Goal: Communication & Community: Answer question/provide support

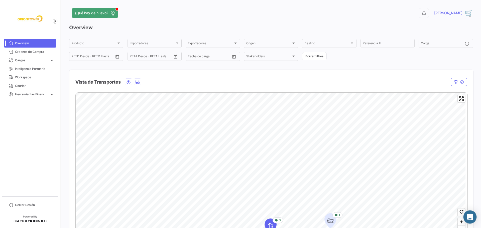
click at [474, 217] on div "Abrir Intercom Messenger" at bounding box center [470, 217] width 13 height 13
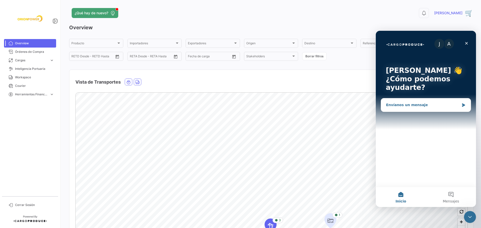
click at [413, 104] on div "Envíanos un mensaje" at bounding box center [422, 105] width 73 height 5
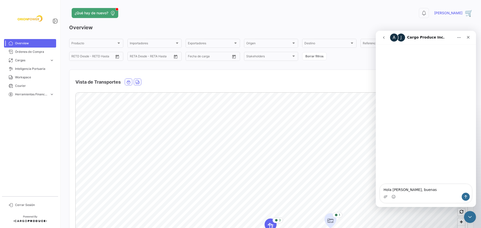
type textarea "[PERSON_NAME], buenas!"
type textarea "Aún no"
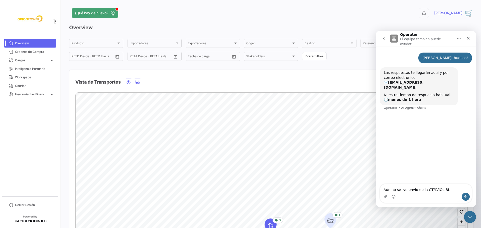
click at [405, 197] on div "Intercom Messenger" at bounding box center [426, 197] width 92 height 8
click at [452, 188] on textarea "Aún no se ve envio de la CT/LVIOL BL" at bounding box center [426, 189] width 92 height 9
paste textarea "ROECHN25093067A"
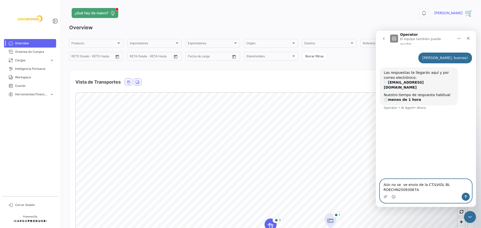
drag, startPoint x: 407, startPoint y: 184, endPoint x: 412, endPoint y: 186, distance: 5.5
click at [412, 186] on textarea "Aún no se ve envio de la CT/LVIOL BL ROECHN25093067A" at bounding box center [426, 186] width 92 height 14
click at [412, 185] on textarea "Aún no se ve envio de la CT/LVIOL BL ROECHN25093067A" at bounding box center [426, 186] width 92 height 14
click at [401, 185] on textarea "Aún no se ve envío de la CT/LVIOL BL ROECHN25093067A" at bounding box center [426, 186] width 92 height 14
type textarea "Aún no se ve envío de la CT/LVIOL BL ROECHN25093067A"
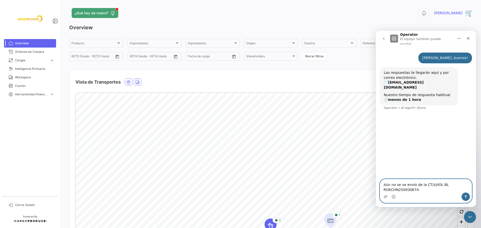
click at [469, 196] on button "Enviar un mensaje…" at bounding box center [466, 197] width 8 height 8
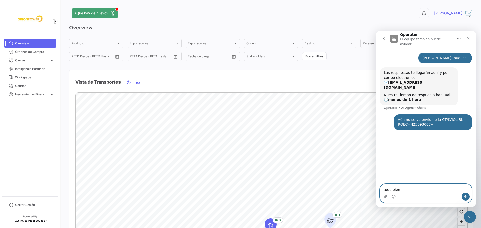
type textarea "todo bien?"
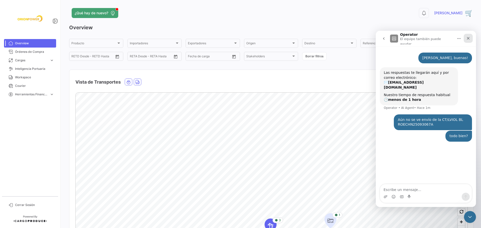
click at [467, 36] on icon "Cerrar" at bounding box center [469, 38] width 4 height 4
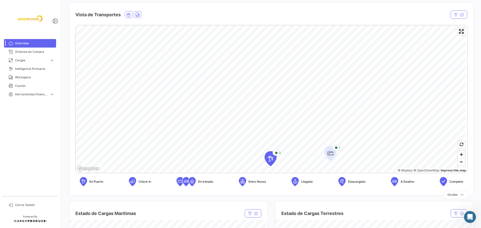
scroll to position [68, 0]
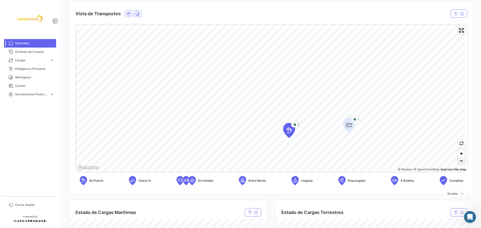
click at [461, 163] on span "Zoom out" at bounding box center [461, 161] width 7 height 7
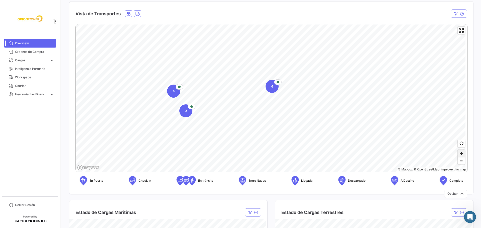
click at [458, 153] on span "Zoom in" at bounding box center [461, 153] width 7 height 7
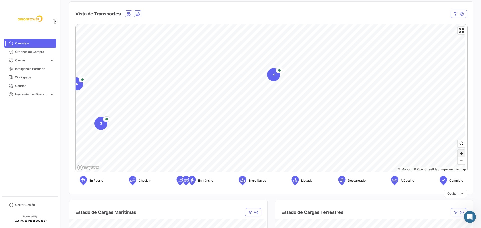
click at [458, 153] on span "Zoom in" at bounding box center [461, 153] width 7 height 7
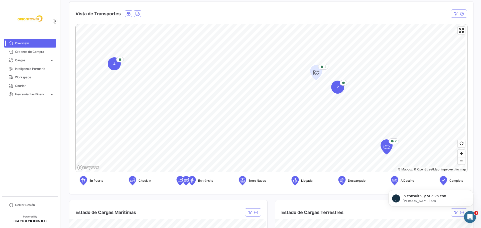
scroll to position [0, 0]
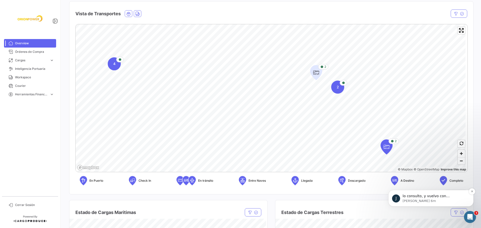
click at [434, 202] on p "[PERSON_NAME] 6m" at bounding box center [435, 201] width 65 height 5
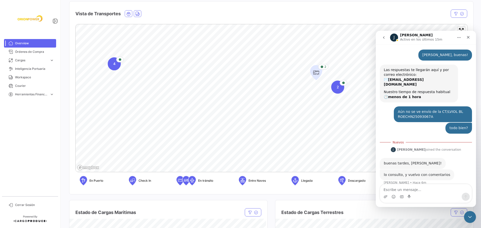
scroll to position [2, 0]
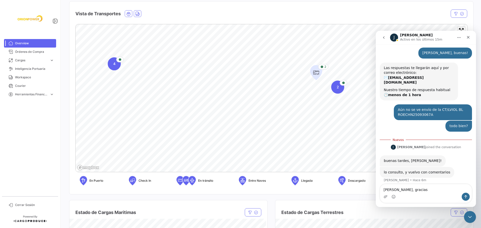
type textarea "[PERSON_NAME], gracias"
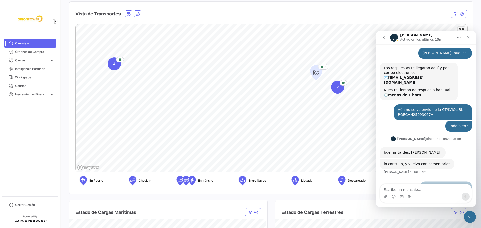
scroll to position [9, 0]
